Goal: Task Accomplishment & Management: Complete application form

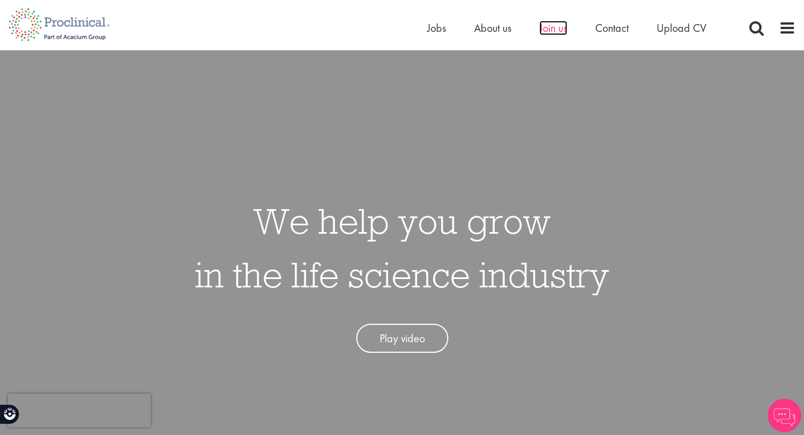
click at [546, 27] on span "Join us" at bounding box center [554, 28] width 28 height 15
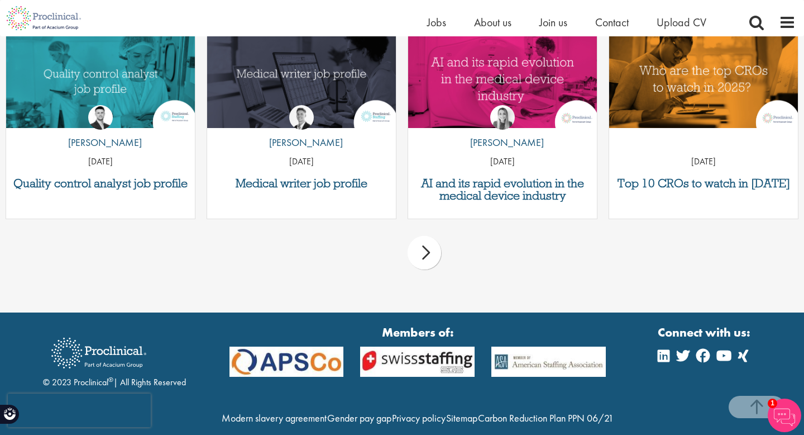
scroll to position [1508, 0]
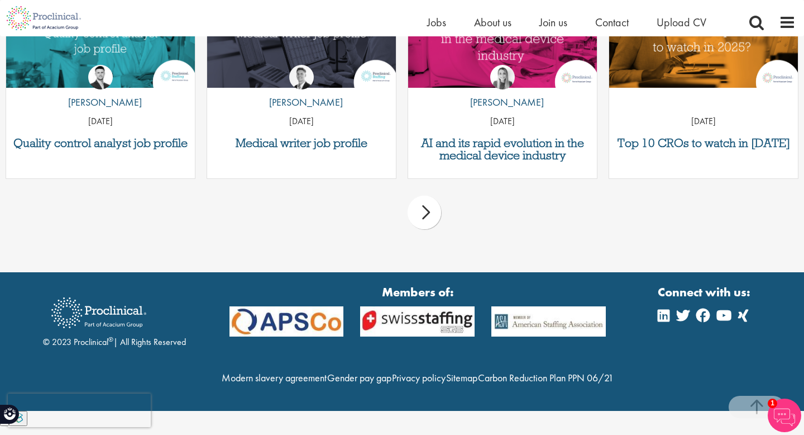
click at [788, 420] on img at bounding box center [785, 415] width 34 height 34
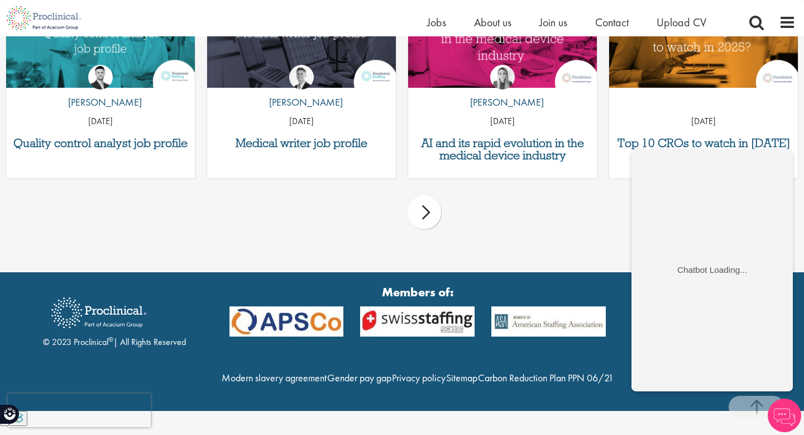
click at [687, 12] on div "Home Jobs About us Join us Contact Upload CV" at bounding box center [398, 18] width 796 height 36
click at [687, 31] on div "Home Jobs About us Join us Contact Upload CV" at bounding box center [580, 25] width 307 height 22
click at [687, 28] on span "Upload CV" at bounding box center [682, 22] width 50 height 15
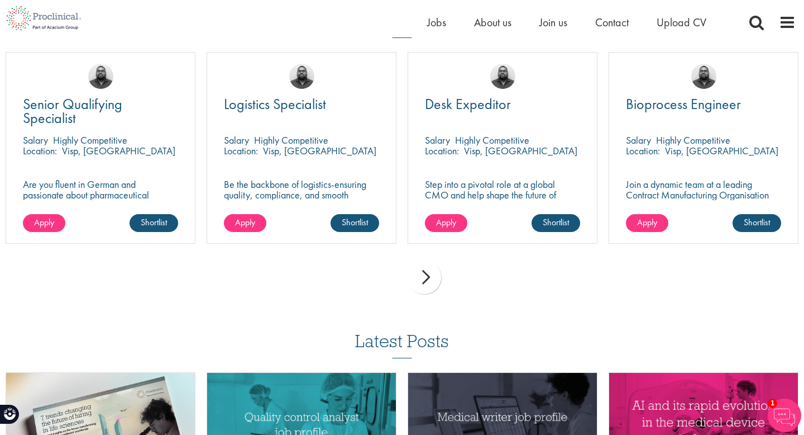
scroll to position [798, 0]
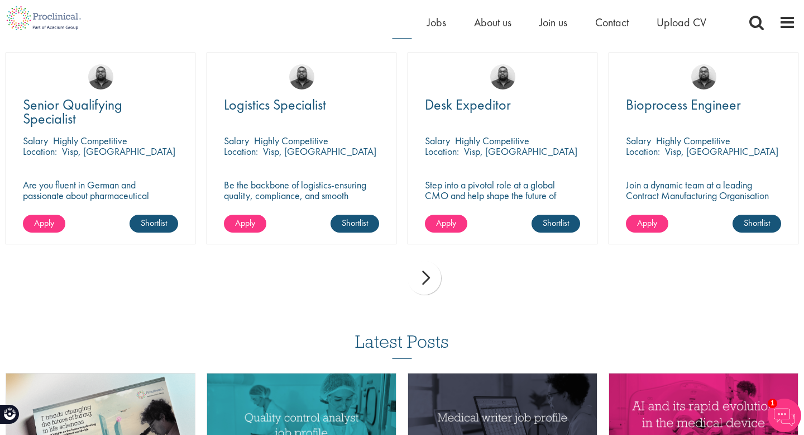
click at [423, 280] on div "next" at bounding box center [425, 278] width 34 height 34
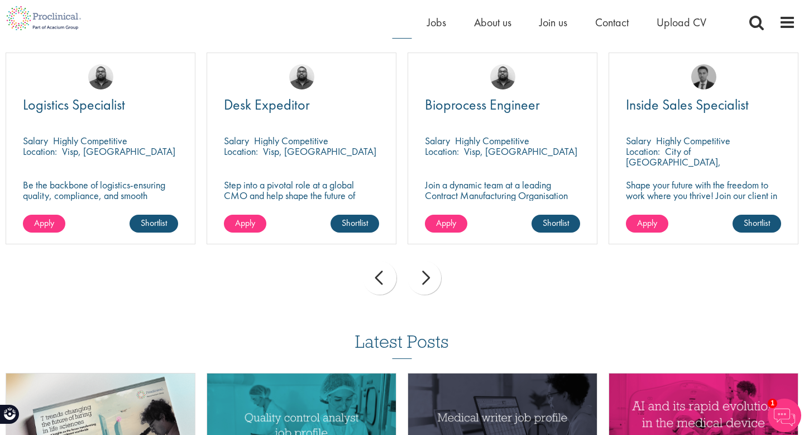
click at [423, 280] on div "next" at bounding box center [425, 278] width 34 height 34
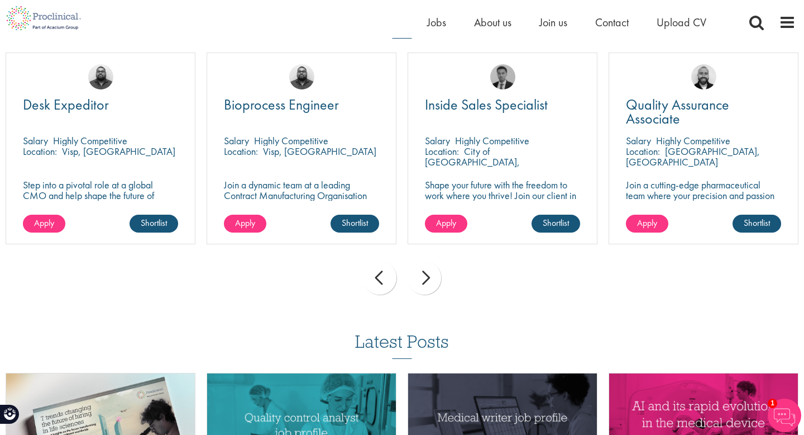
click at [423, 280] on div "next" at bounding box center [425, 278] width 34 height 34
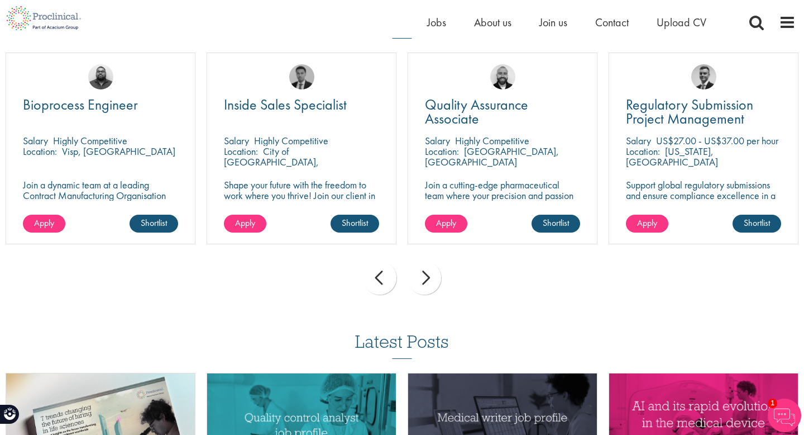
click at [423, 281] on div "next" at bounding box center [425, 278] width 34 height 34
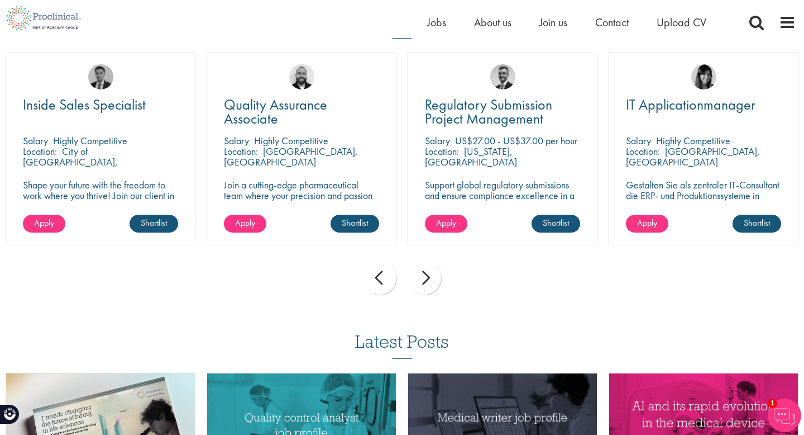
click at [423, 281] on div "next" at bounding box center [425, 278] width 34 height 34
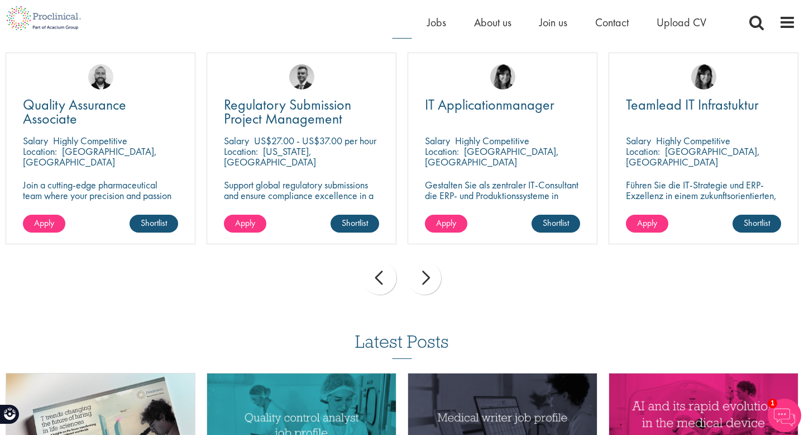
click at [423, 281] on div "next" at bounding box center [425, 278] width 34 height 34
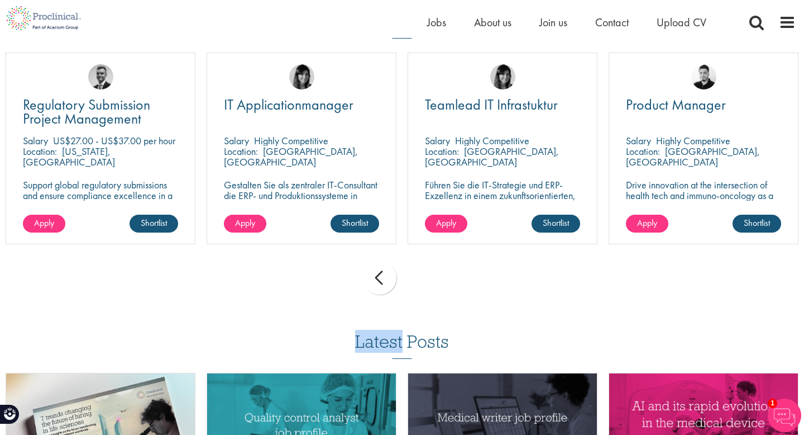
click at [423, 281] on div "prev next" at bounding box center [402, 279] width 804 height 49
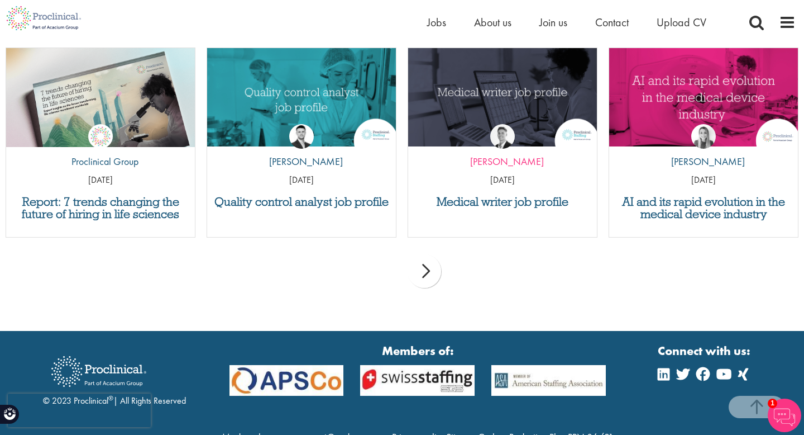
scroll to position [1134, 0]
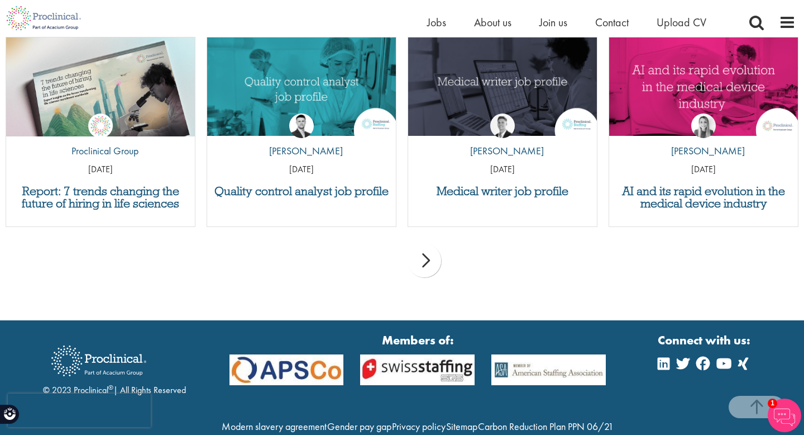
click at [420, 265] on div "next" at bounding box center [425, 261] width 34 height 34
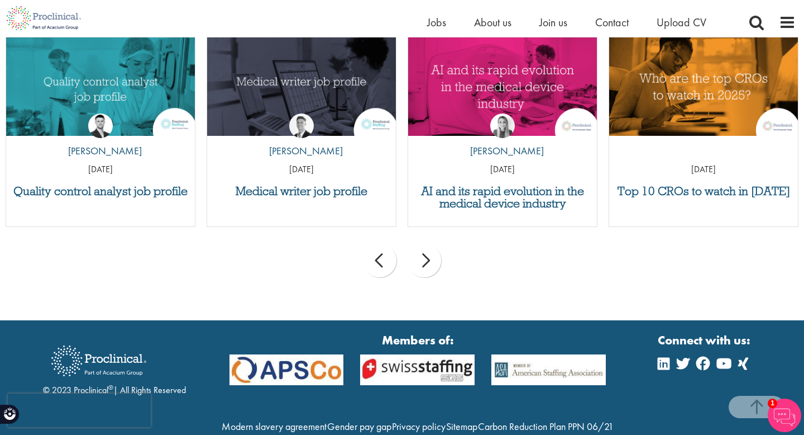
click at [421, 265] on div "next" at bounding box center [425, 261] width 34 height 34
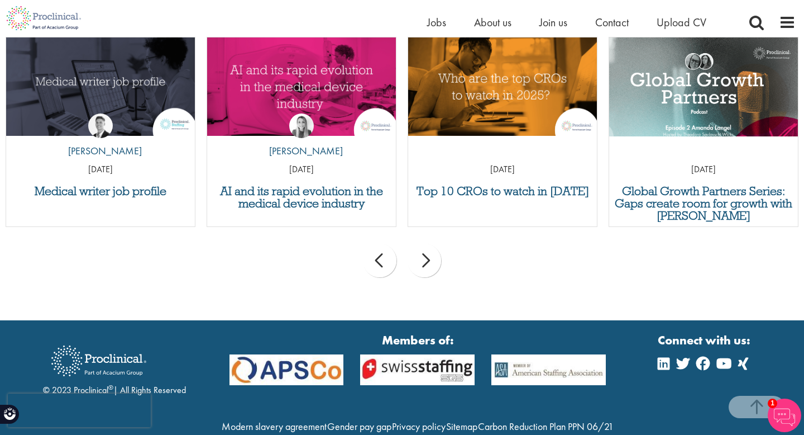
click at [421, 265] on div "next" at bounding box center [425, 261] width 34 height 34
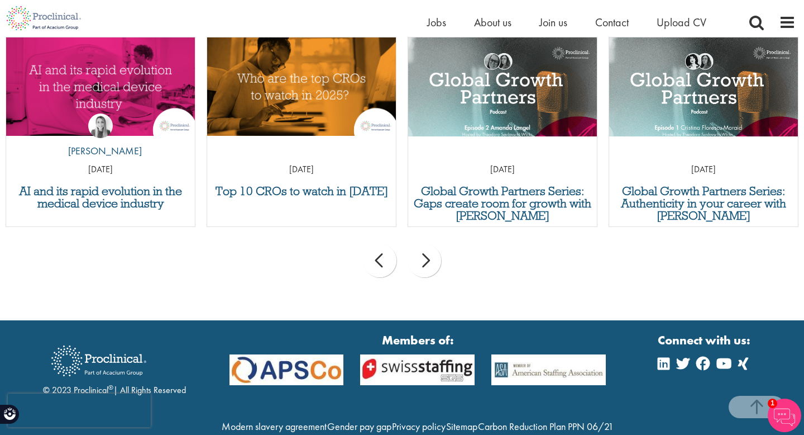
click at [421, 265] on div "next" at bounding box center [425, 261] width 34 height 34
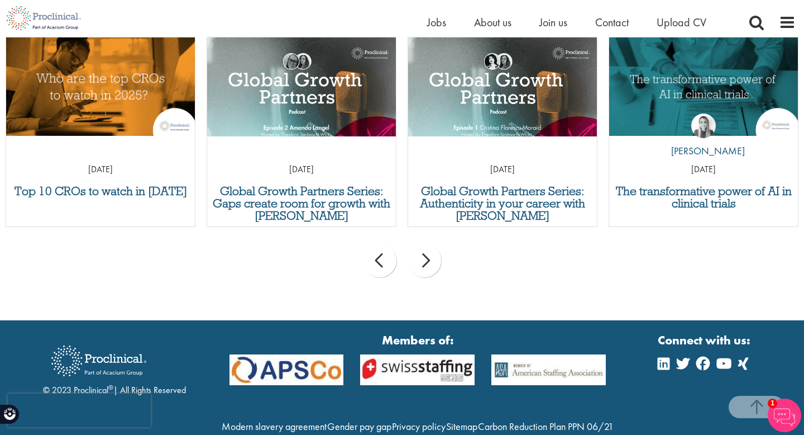
click at [421, 265] on div "next" at bounding box center [425, 261] width 34 height 34
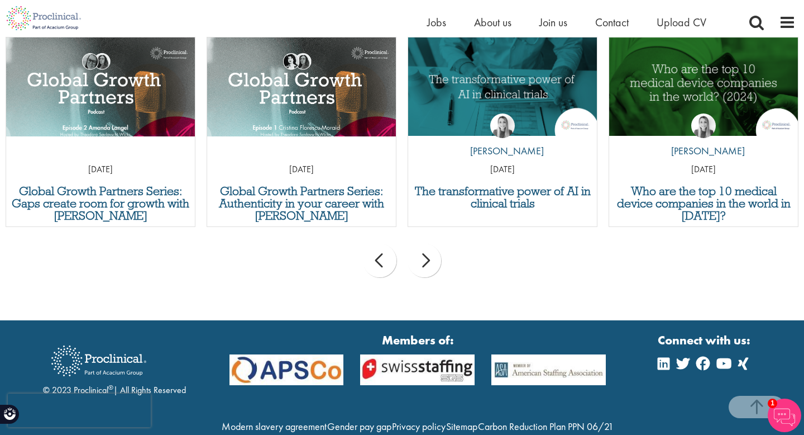
click at [421, 265] on div "next" at bounding box center [425, 261] width 34 height 34
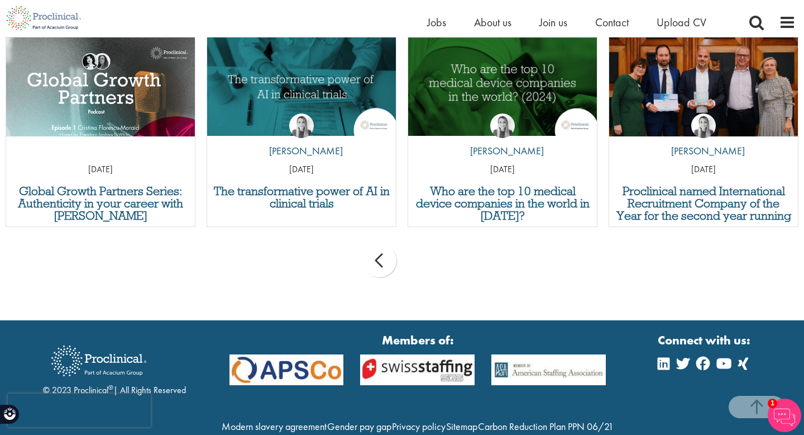
click at [421, 265] on div "prev next" at bounding box center [402, 262] width 804 height 49
